Goal: Navigation & Orientation: Find specific page/section

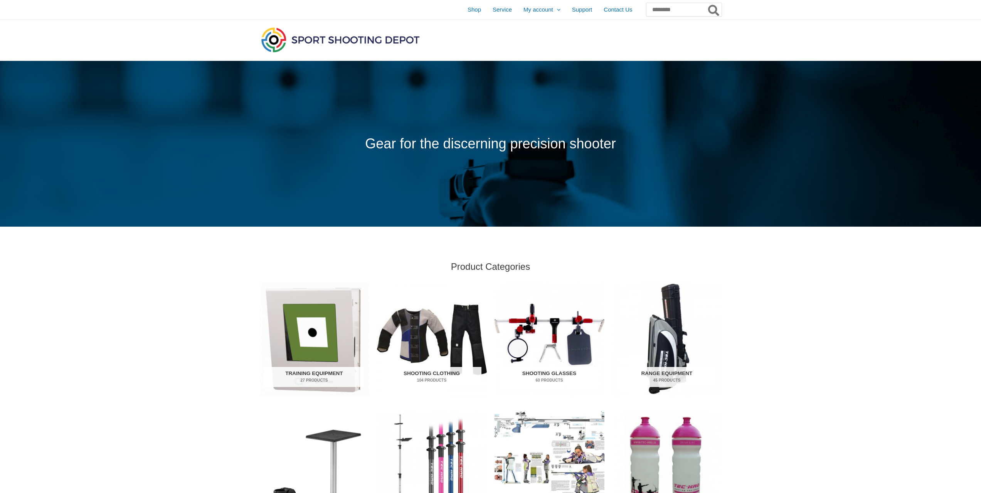
click at [556, 339] on img "Visit product category Shooting Glasses" at bounding box center [550, 339] width 110 height 115
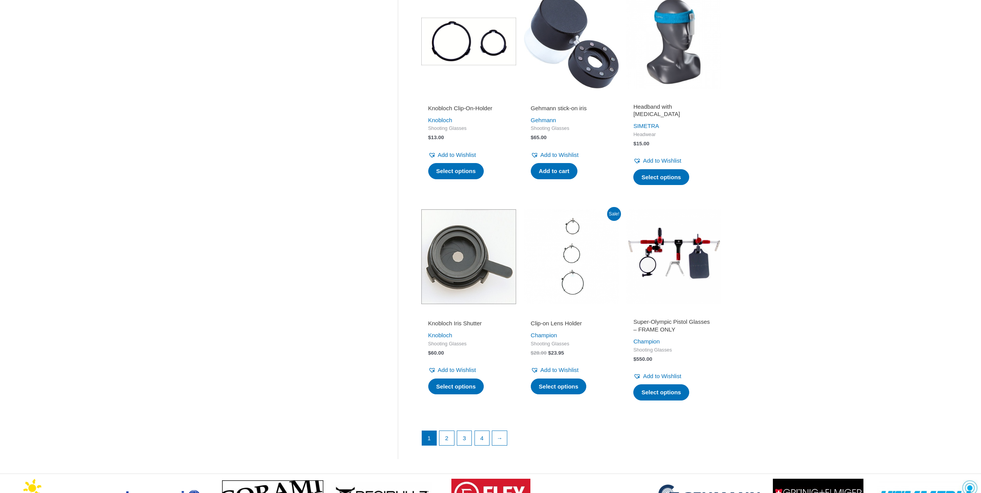
scroll to position [887, 0]
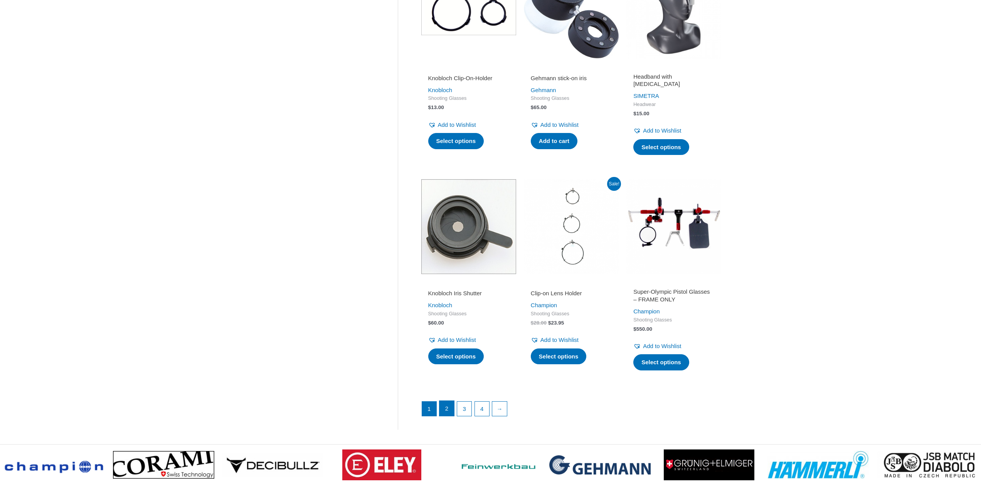
click at [447, 412] on link "2" at bounding box center [447, 408] width 15 height 15
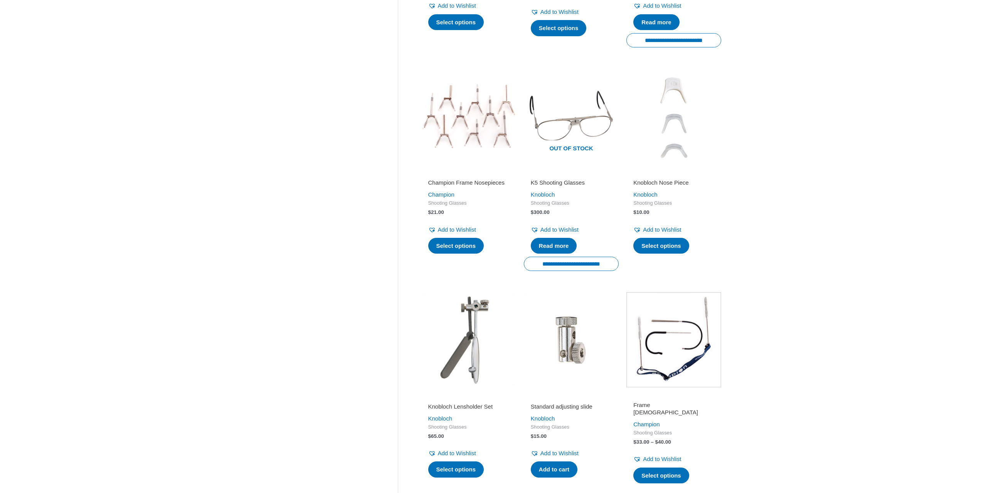
scroll to position [887, 0]
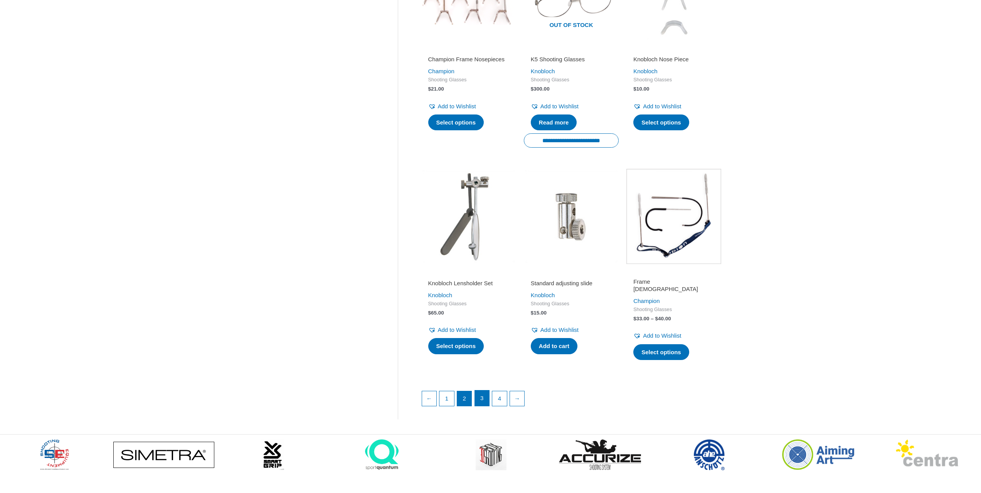
click at [485, 401] on link "3" at bounding box center [482, 398] width 15 height 15
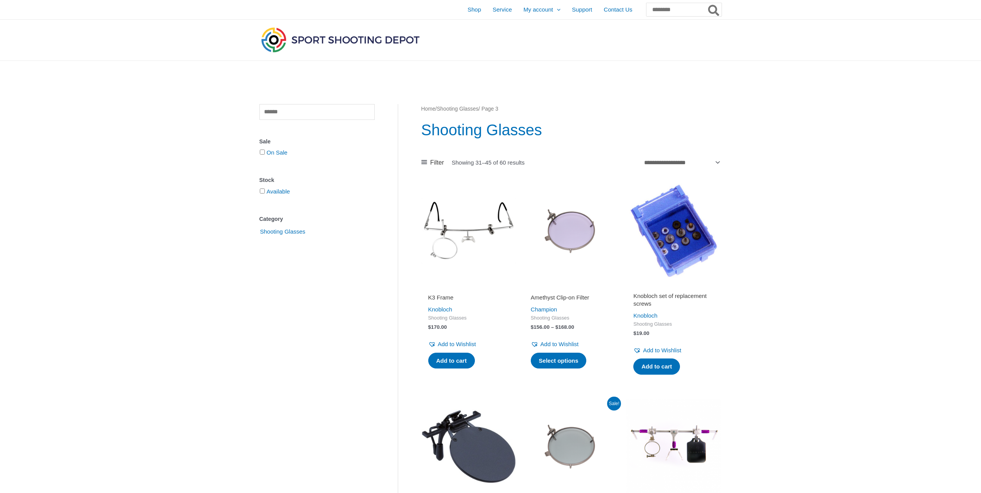
click at [433, 111] on link "Home" at bounding box center [428, 109] width 14 height 6
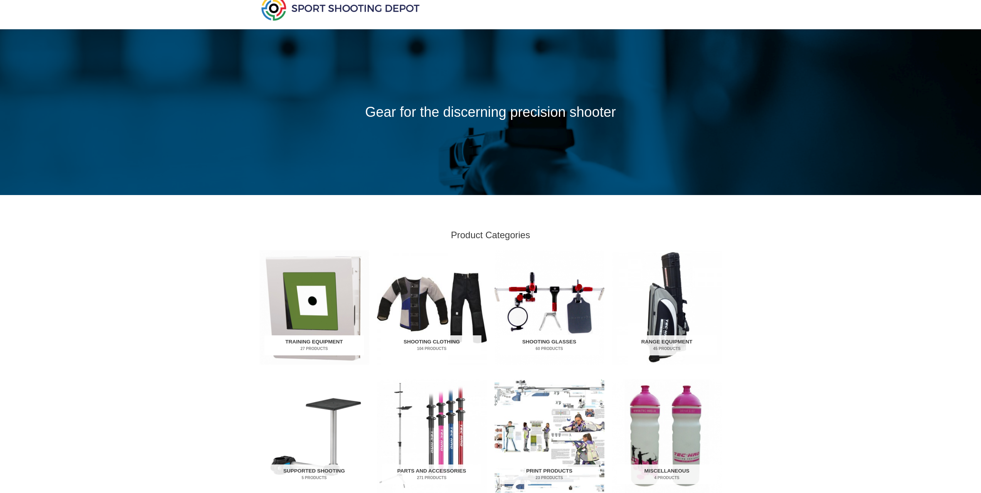
scroll to position [193, 0]
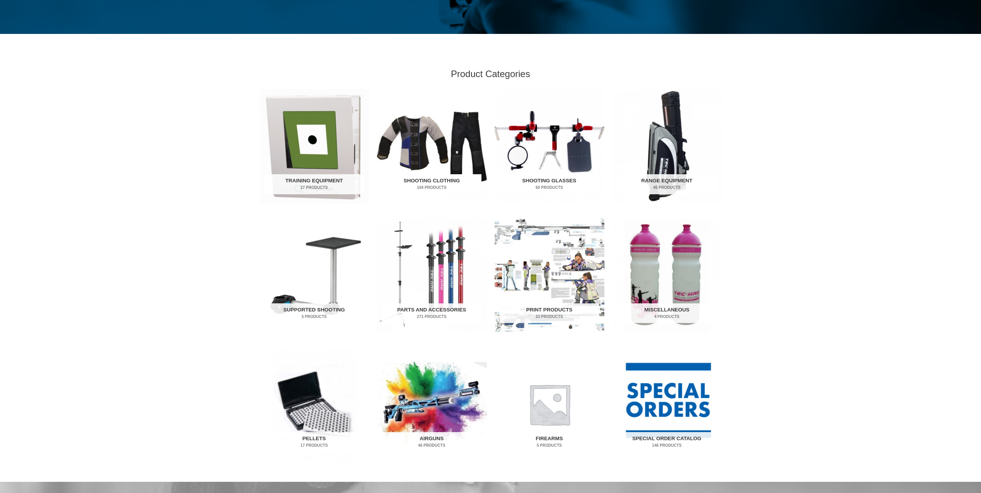
click at [440, 148] on img "Visit product category Shooting Clothing" at bounding box center [432, 146] width 110 height 115
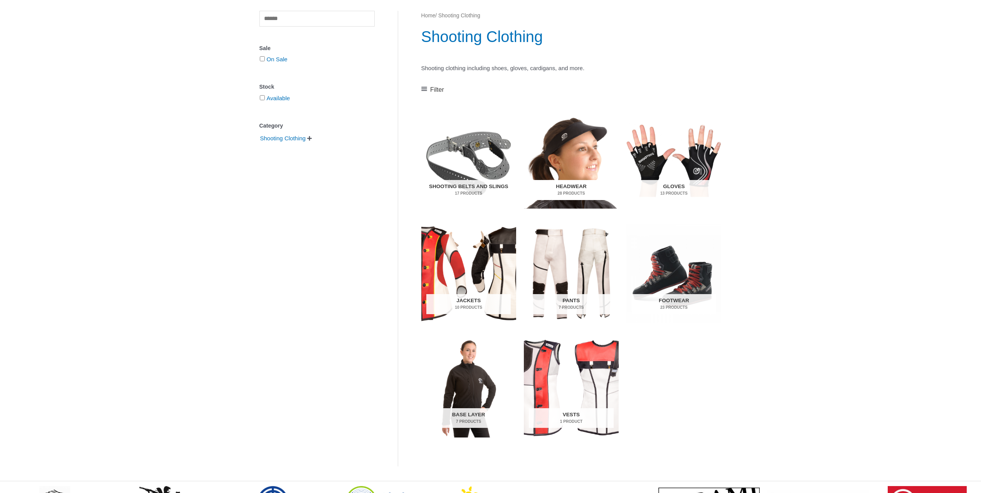
scroll to position [77, 0]
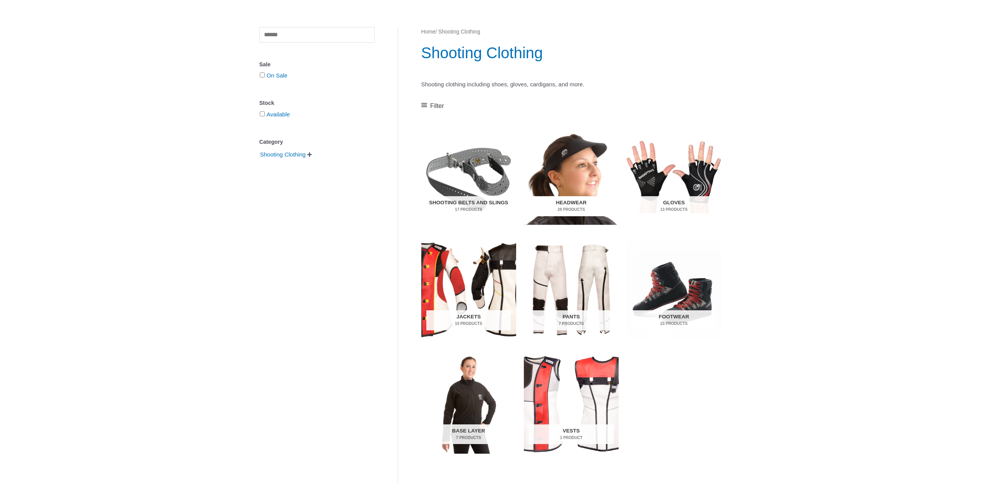
click at [556, 199] on h2 "Headwear 28 Products" at bounding box center [571, 206] width 84 height 20
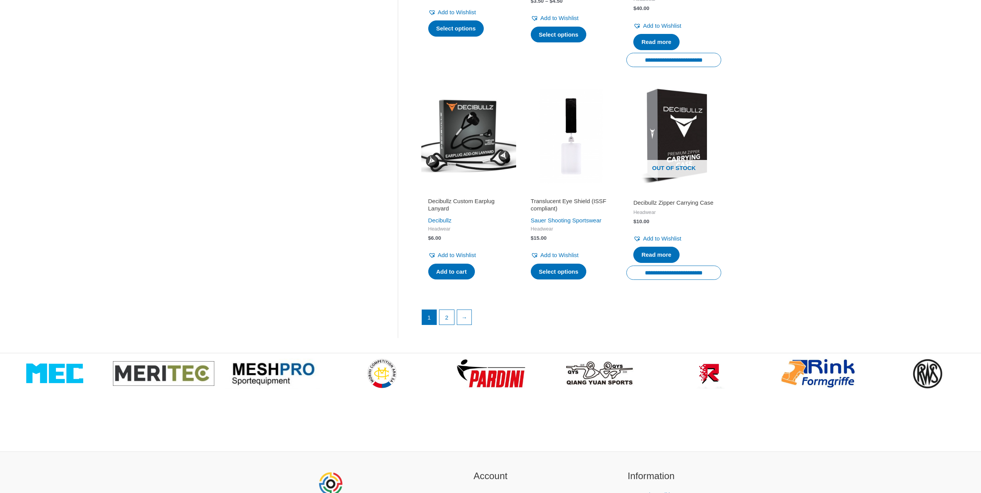
scroll to position [1002, 0]
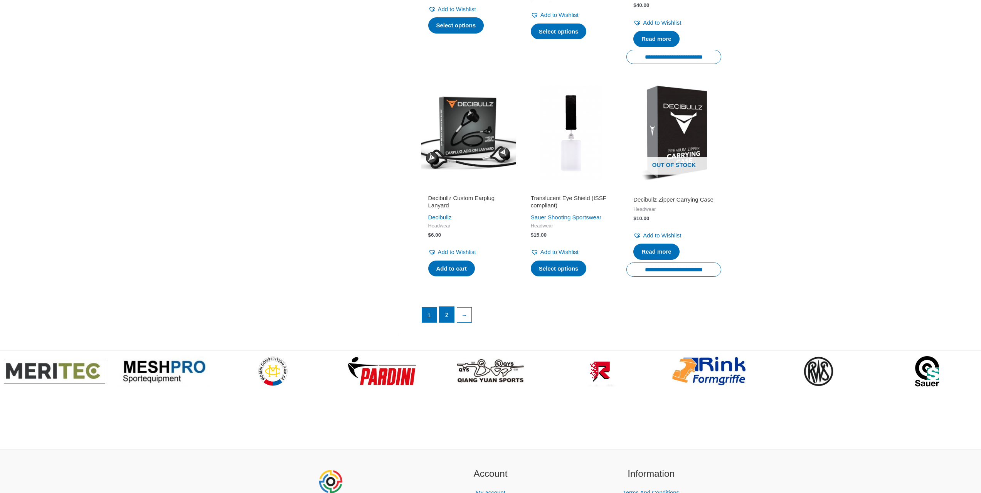
click at [449, 317] on link "2" at bounding box center [447, 314] width 15 height 15
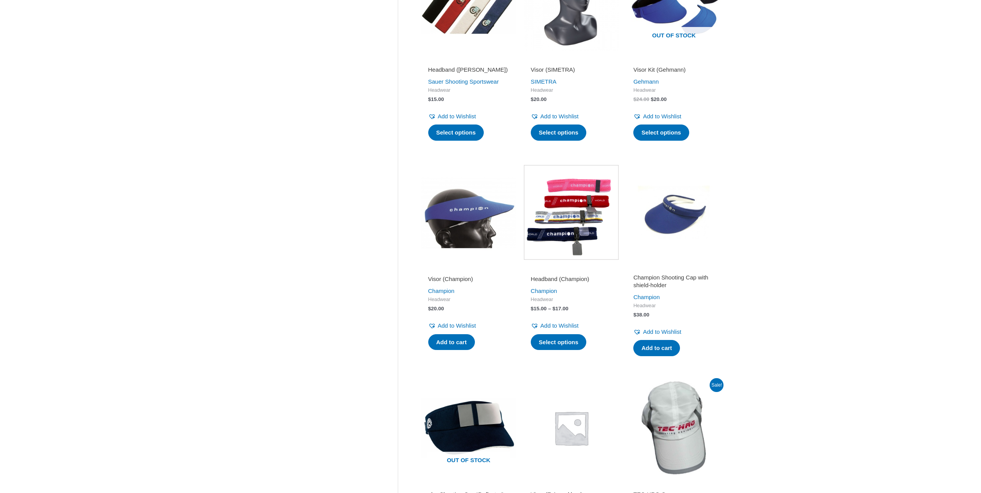
scroll to position [386, 0]
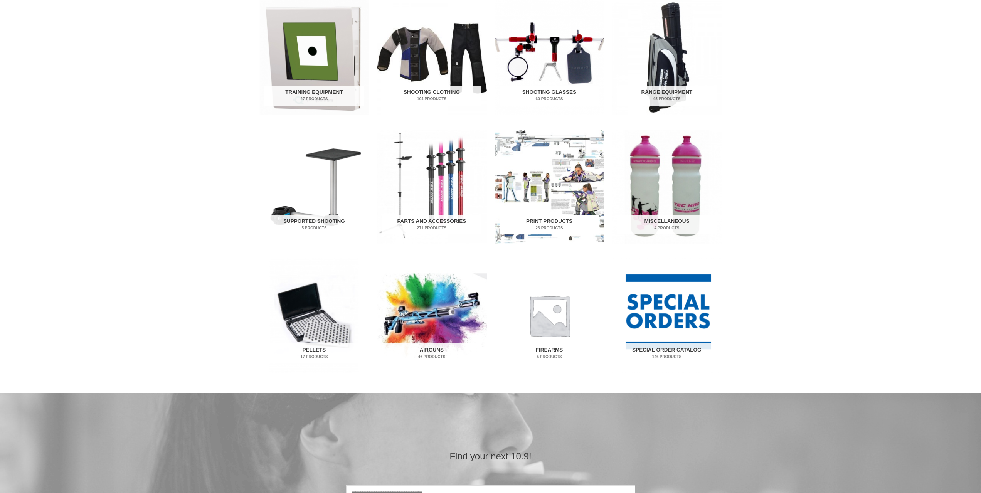
scroll to position [308, 0]
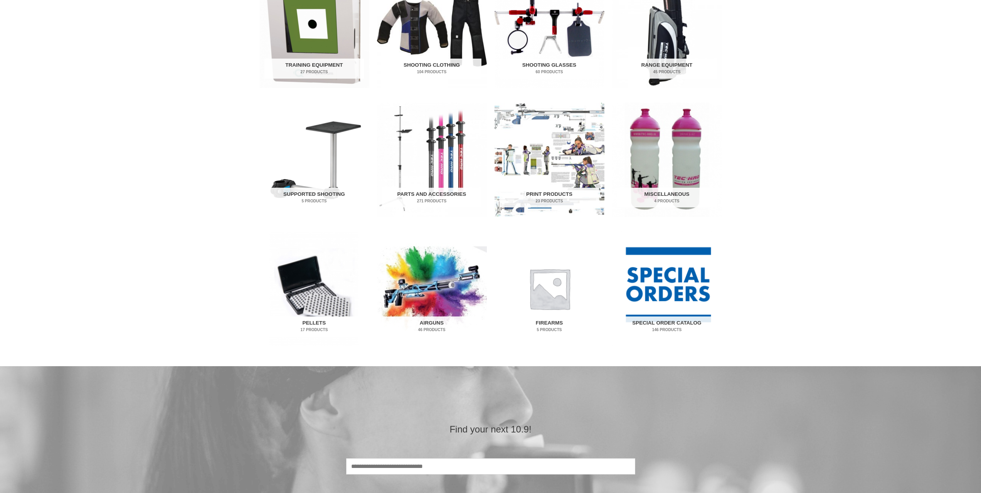
click at [323, 318] on h2 "Pellets 17 Products" at bounding box center [313, 327] width 99 height 20
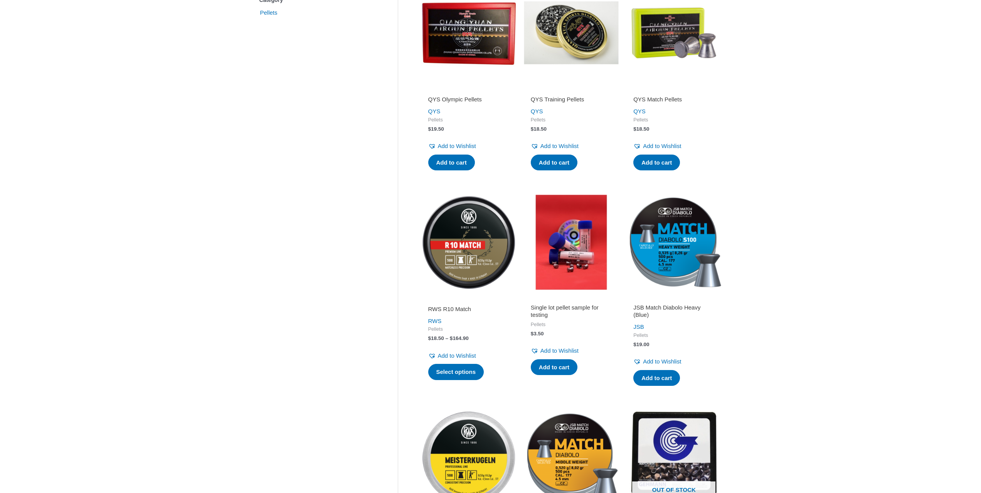
scroll to position [231, 0]
